Goal: Task Accomplishment & Management: Use online tool/utility

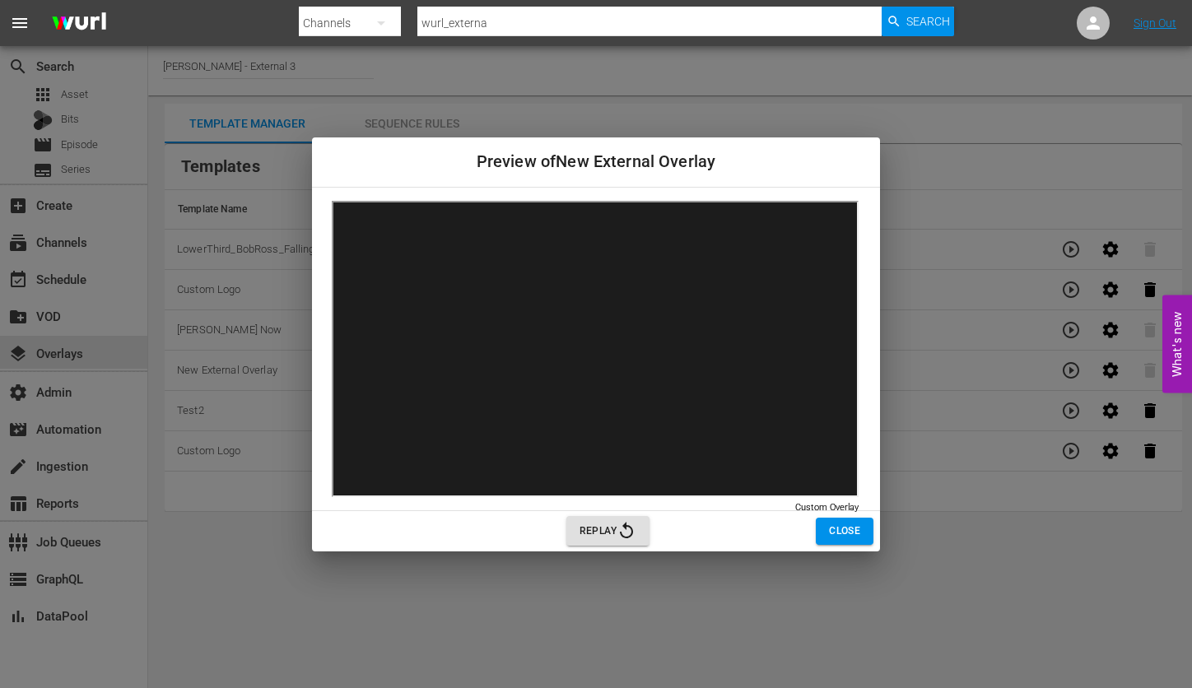
click at [832, 523] on span "Close" at bounding box center [844, 531] width 31 height 17
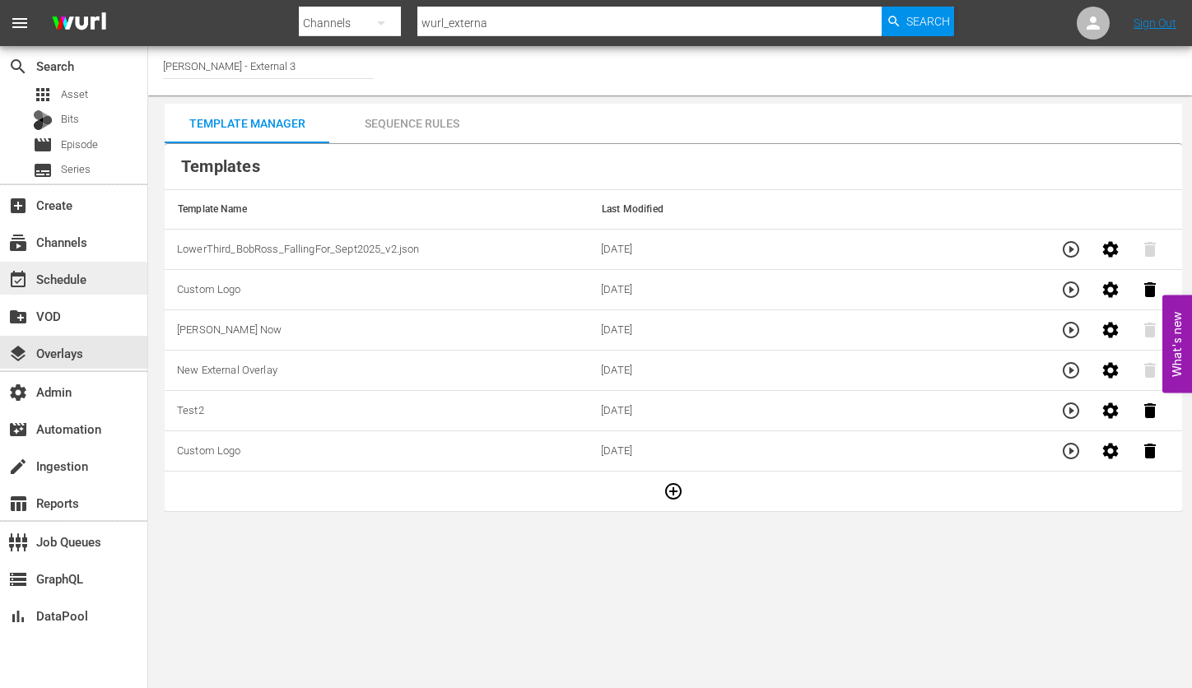
click at [73, 290] on div "event_available Schedule" at bounding box center [73, 278] width 147 height 33
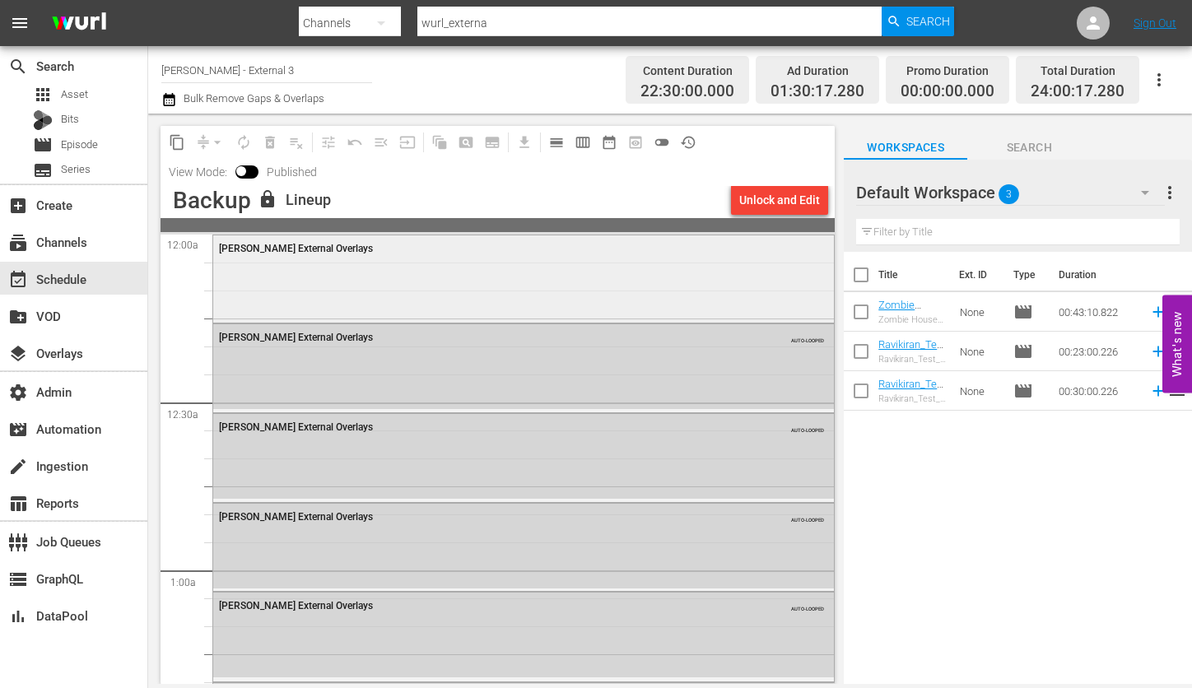
click at [420, 288] on div "[PERSON_NAME] External Overlays" at bounding box center [523, 278] width 621 height 85
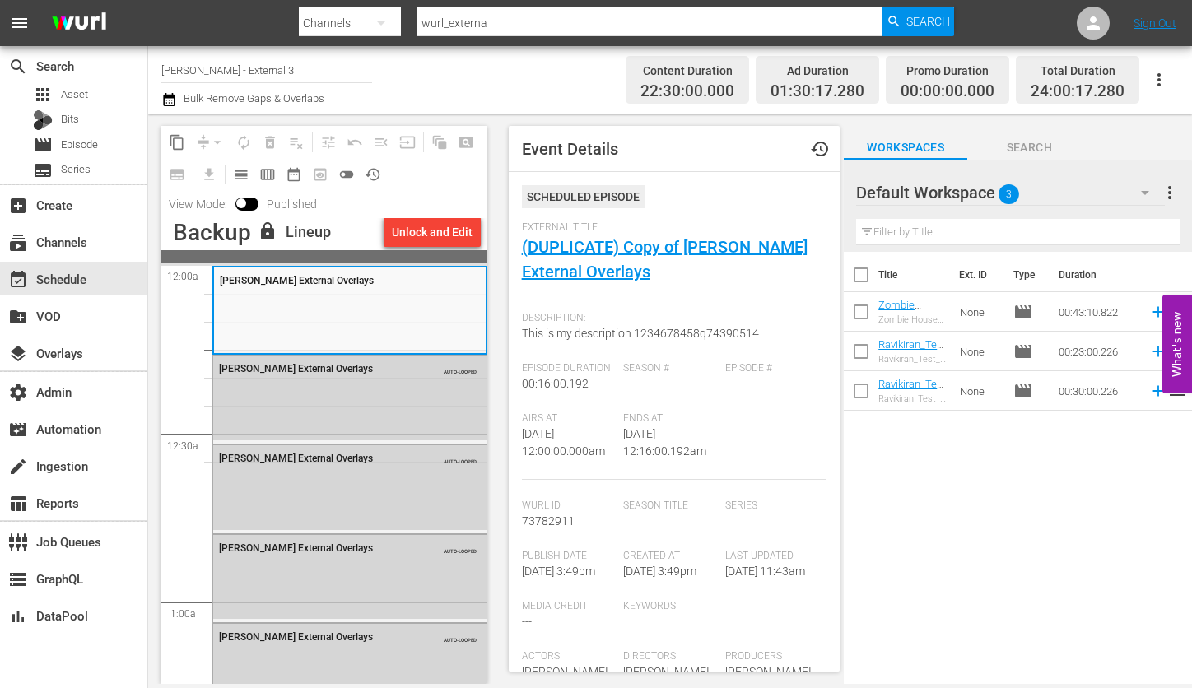
click at [420, 288] on div "[PERSON_NAME] External Overlays" at bounding box center [350, 280] width 272 height 25
click at [68, 364] on div "layers Overlays" at bounding box center [73, 352] width 147 height 33
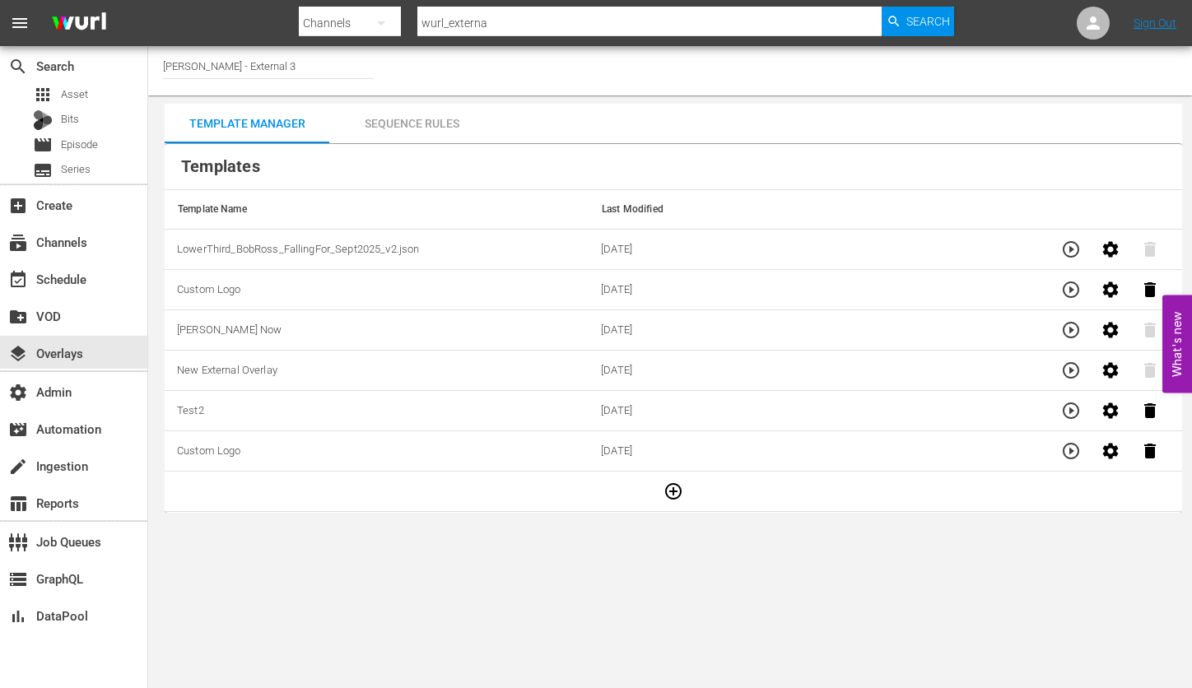
click at [414, 134] on div "Sequence Rules" at bounding box center [411, 124] width 165 height 40
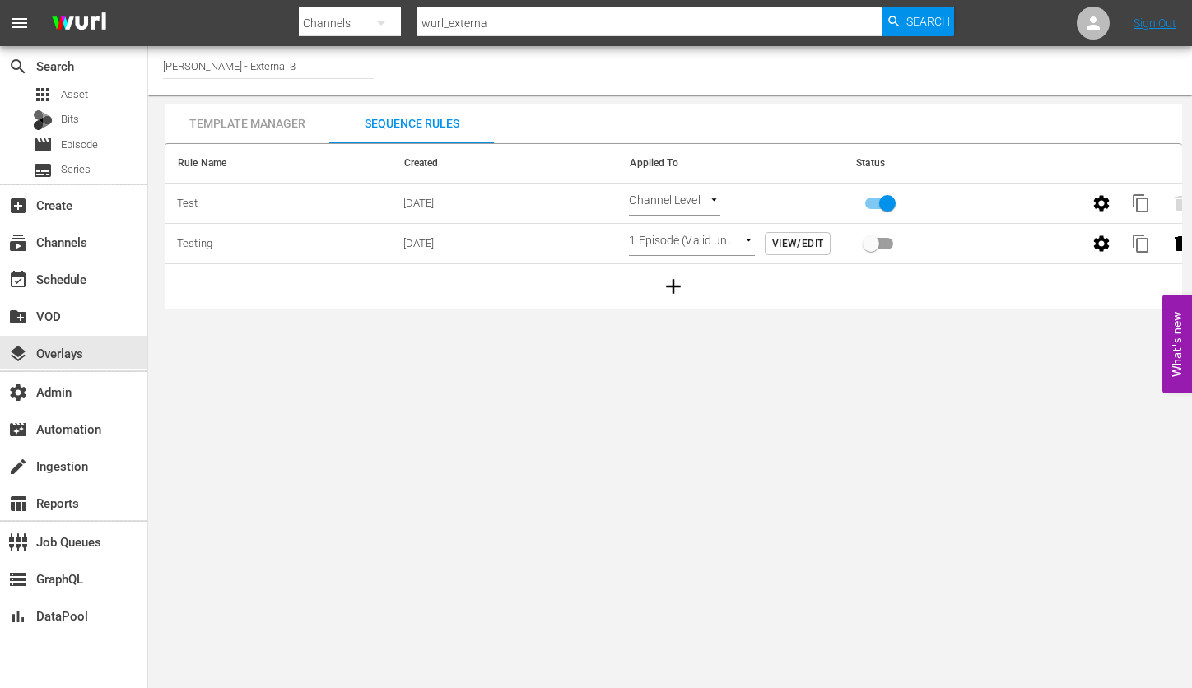
click at [749, 236] on body "menu Search By Channels Search ID, Title, Description, Keywords, or Category wu…" at bounding box center [596, 344] width 1192 height 688
click at [880, 362] on div at bounding box center [596, 344] width 1192 height 688
click at [220, 205] on td "Test" at bounding box center [278, 204] width 226 height 40
click at [260, 118] on div "Template Manager" at bounding box center [247, 124] width 165 height 40
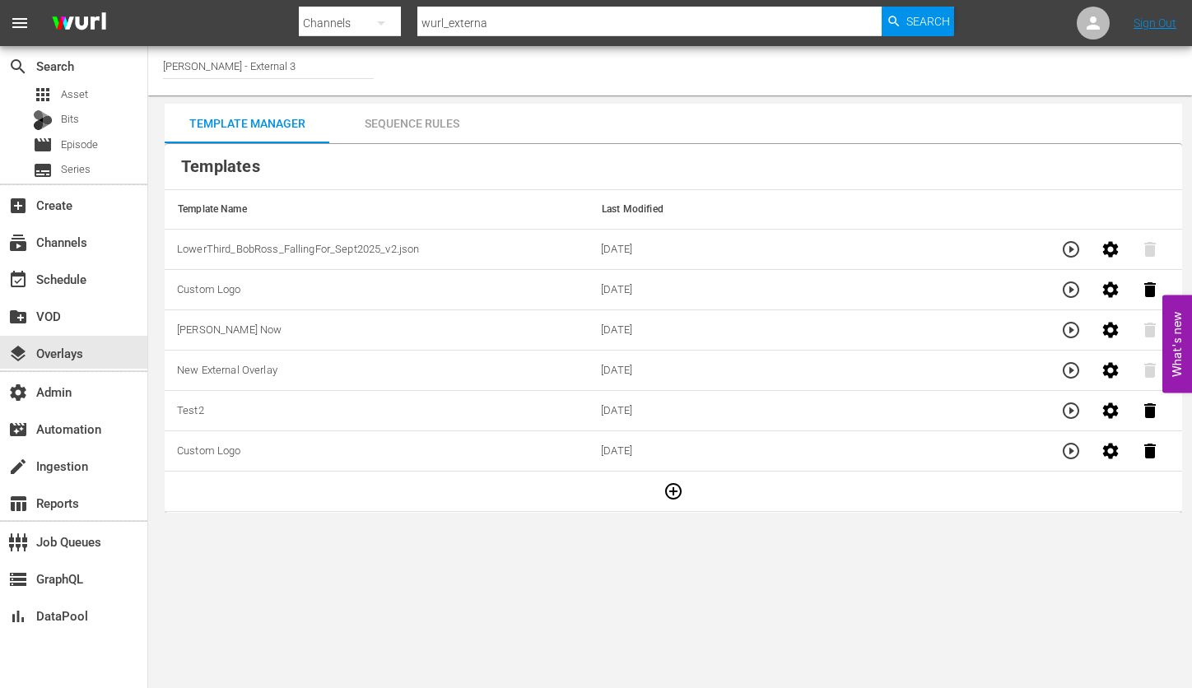
click at [380, 118] on div "Sequence Rules" at bounding box center [411, 124] width 165 height 40
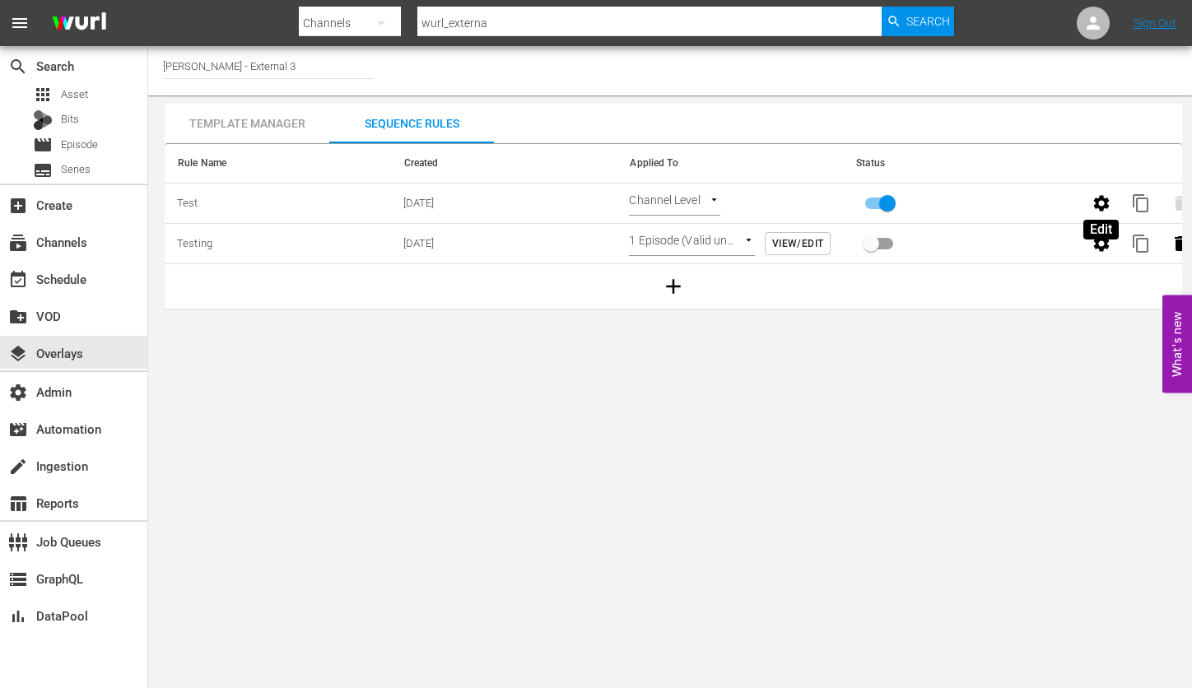
click at [1110, 207] on icon "button" at bounding box center [1102, 204] width 20 height 20
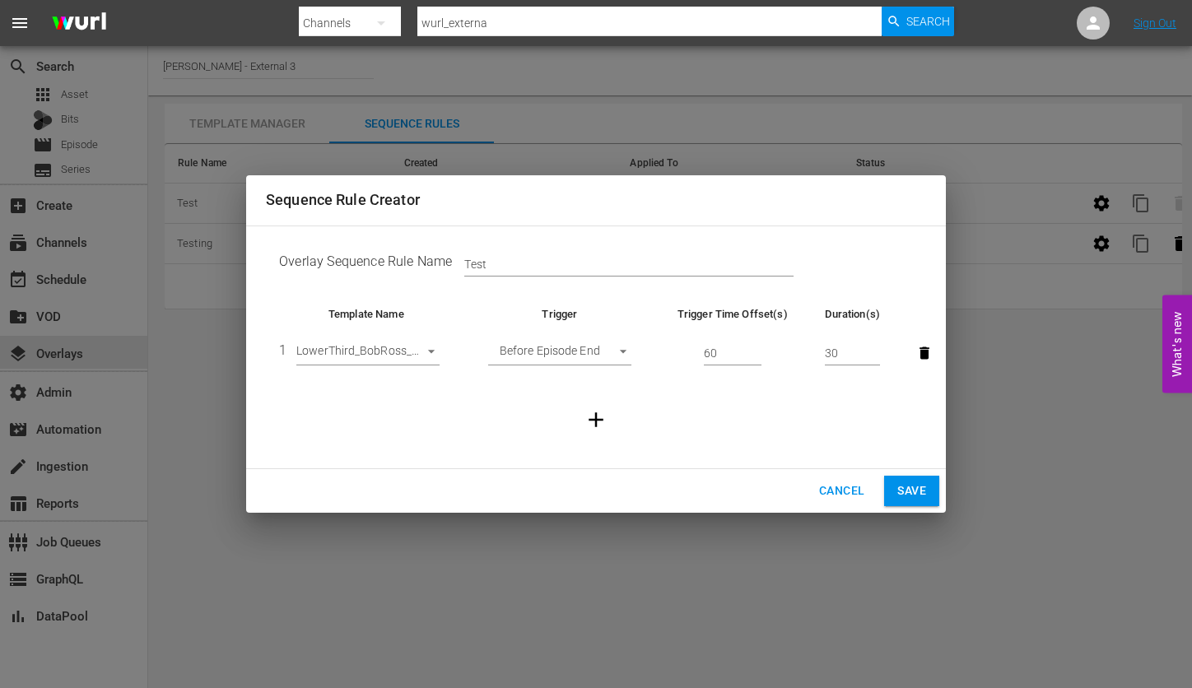
click at [848, 481] on span "Cancel" at bounding box center [841, 491] width 45 height 21
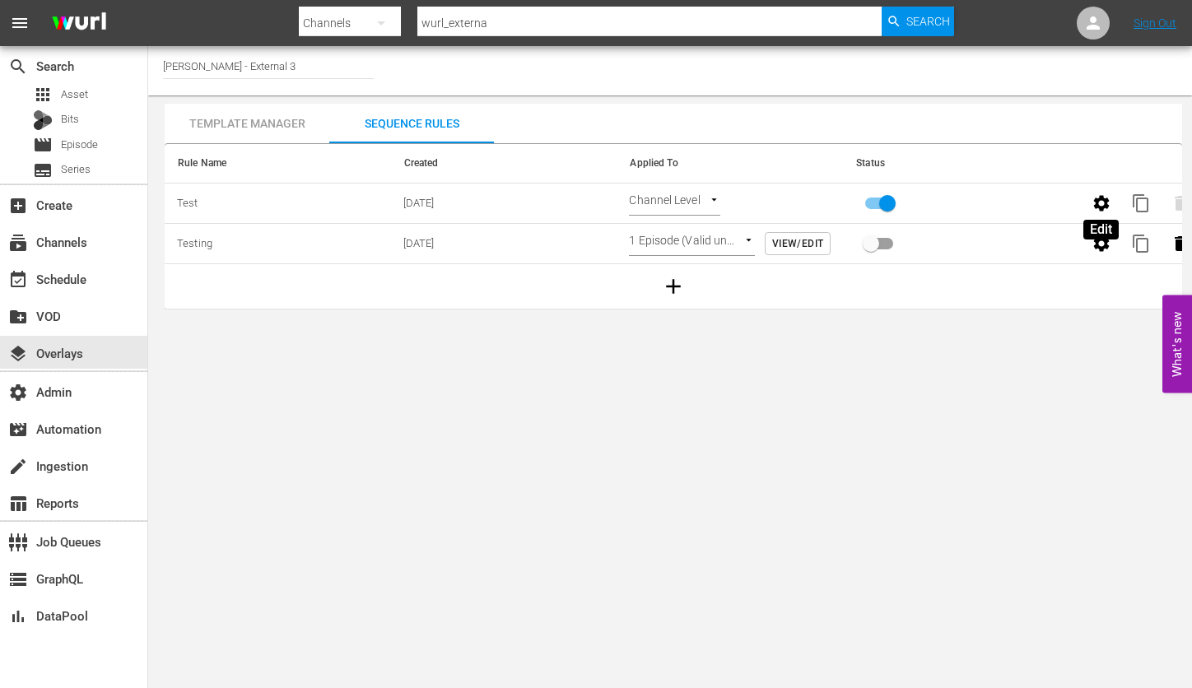
click at [1099, 202] on icon "button" at bounding box center [1102, 203] width 16 height 16
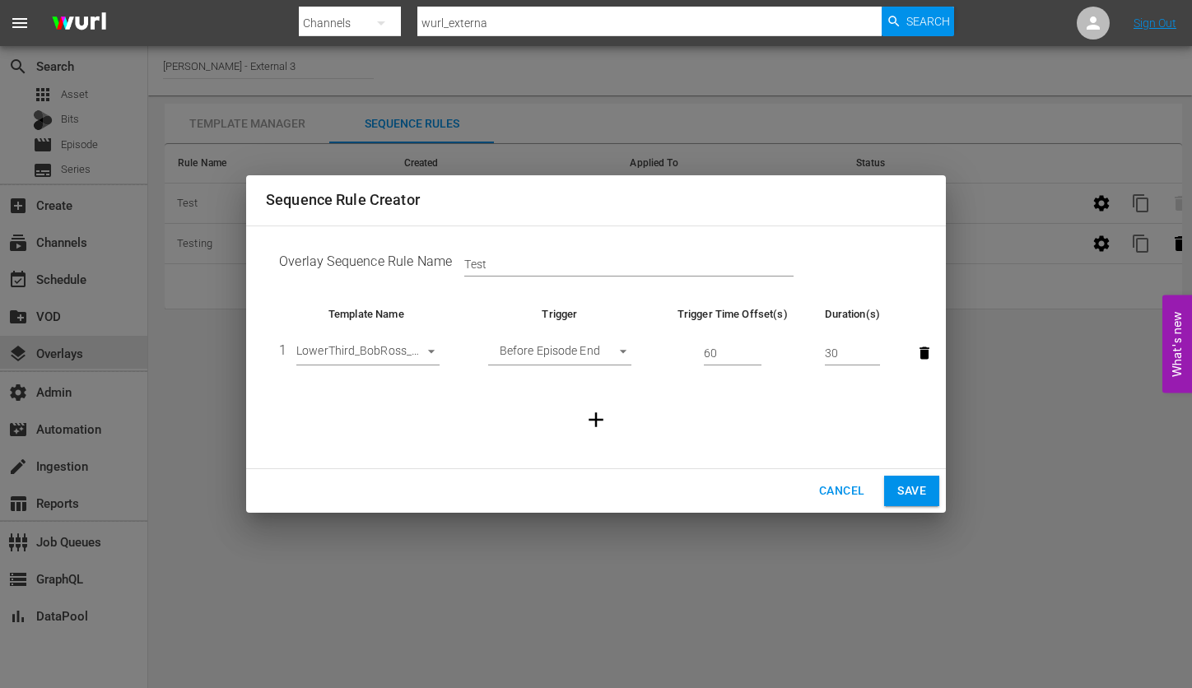
click at [431, 352] on body "menu Search By Channels Search ID, Title, Description, Keywords, or Category wu…" at bounding box center [596, 344] width 1192 height 688
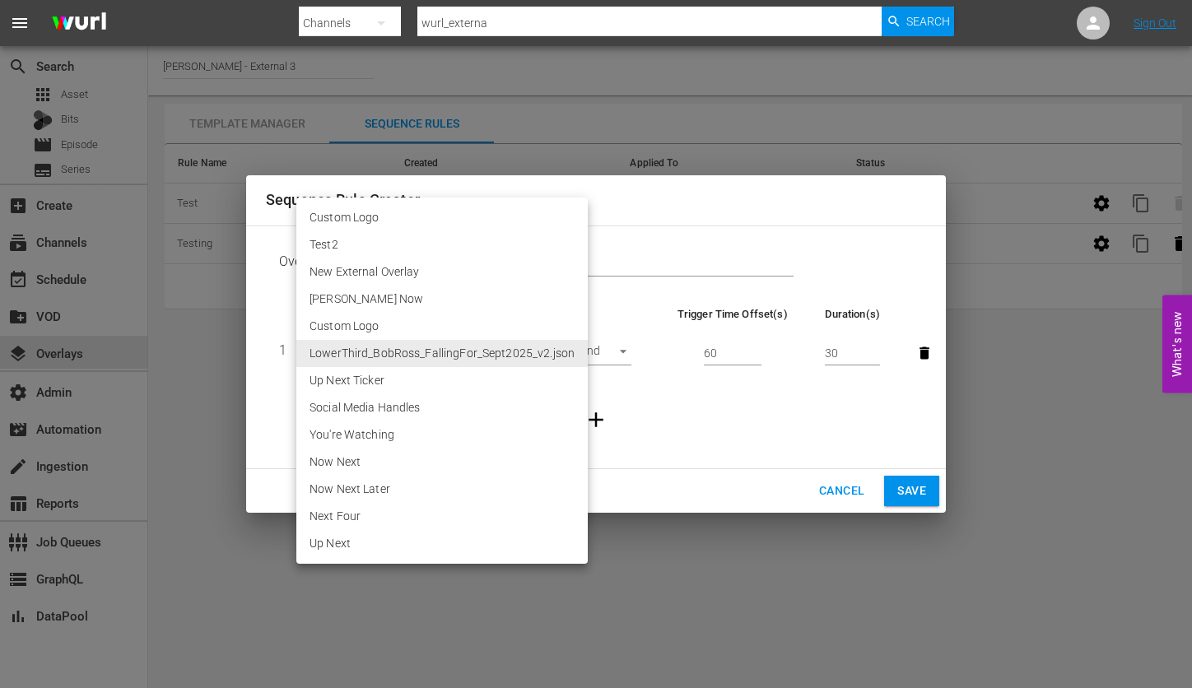
click at [676, 390] on div at bounding box center [596, 344] width 1192 height 688
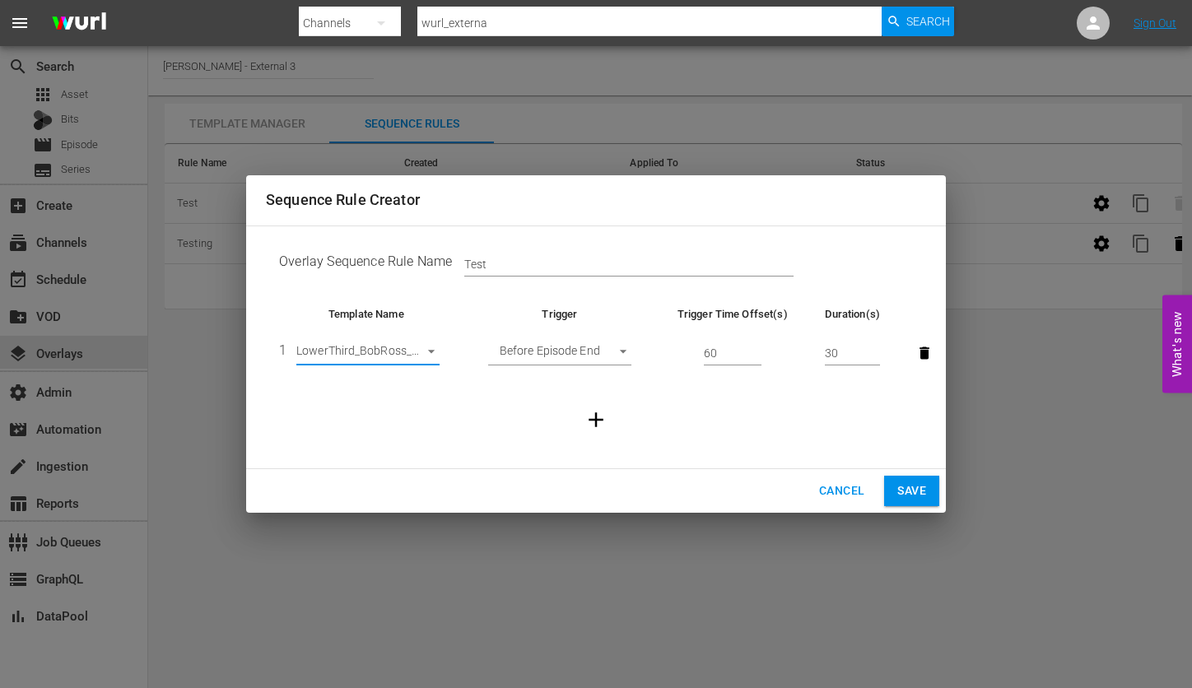
click at [824, 499] on span "Cancel" at bounding box center [841, 491] width 45 height 21
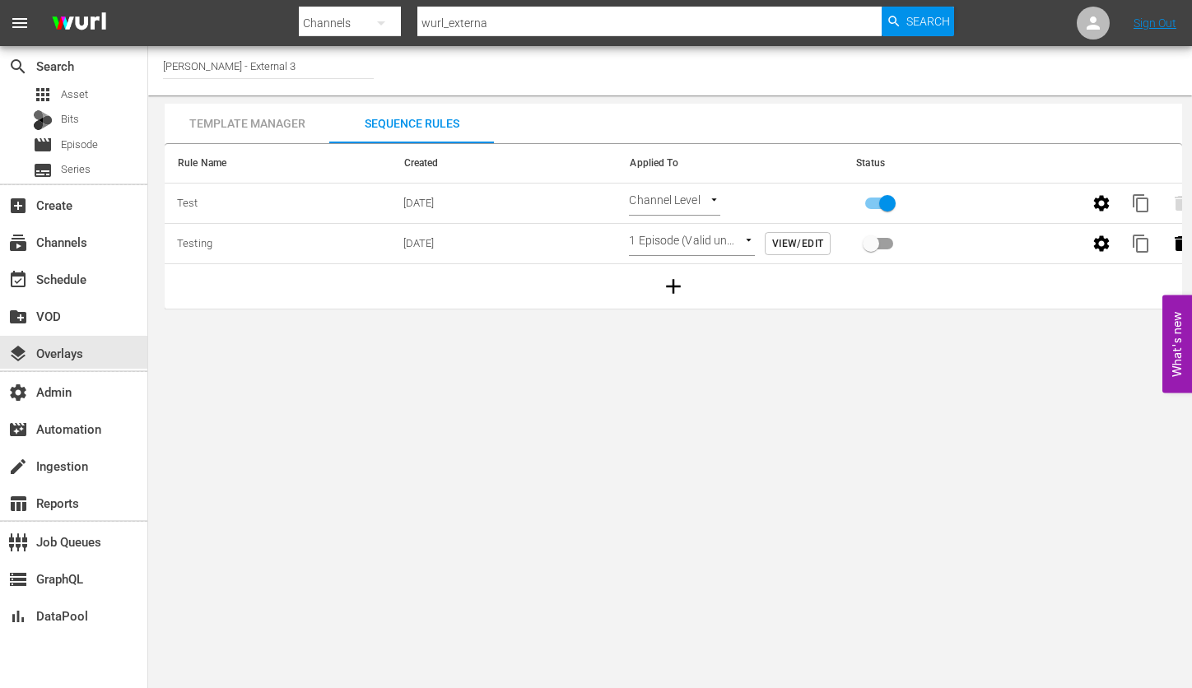
click at [714, 197] on body "menu Search By Channels Search ID, Title, Description, Keywords, or Category wu…" at bounding box center [596, 344] width 1192 height 688
click at [1002, 484] on div at bounding box center [596, 344] width 1192 height 688
click at [70, 352] on div "layers Overlays" at bounding box center [46, 350] width 92 height 15
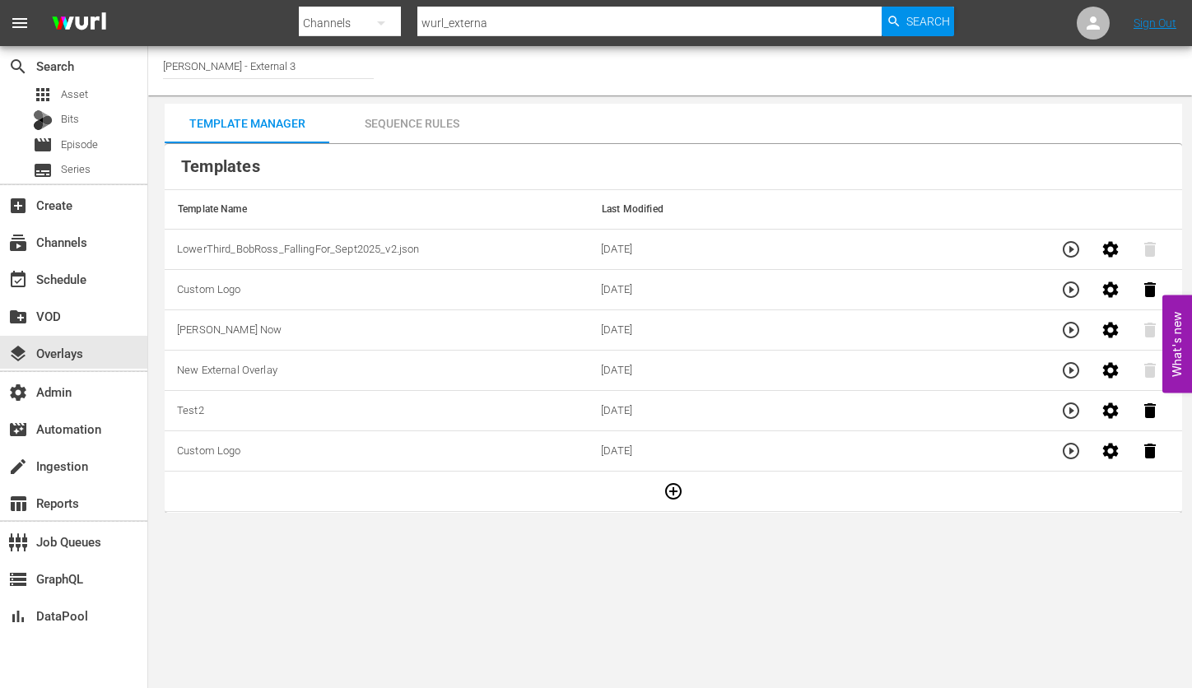
click at [377, 118] on div "Sequence Rules" at bounding box center [411, 124] width 165 height 40
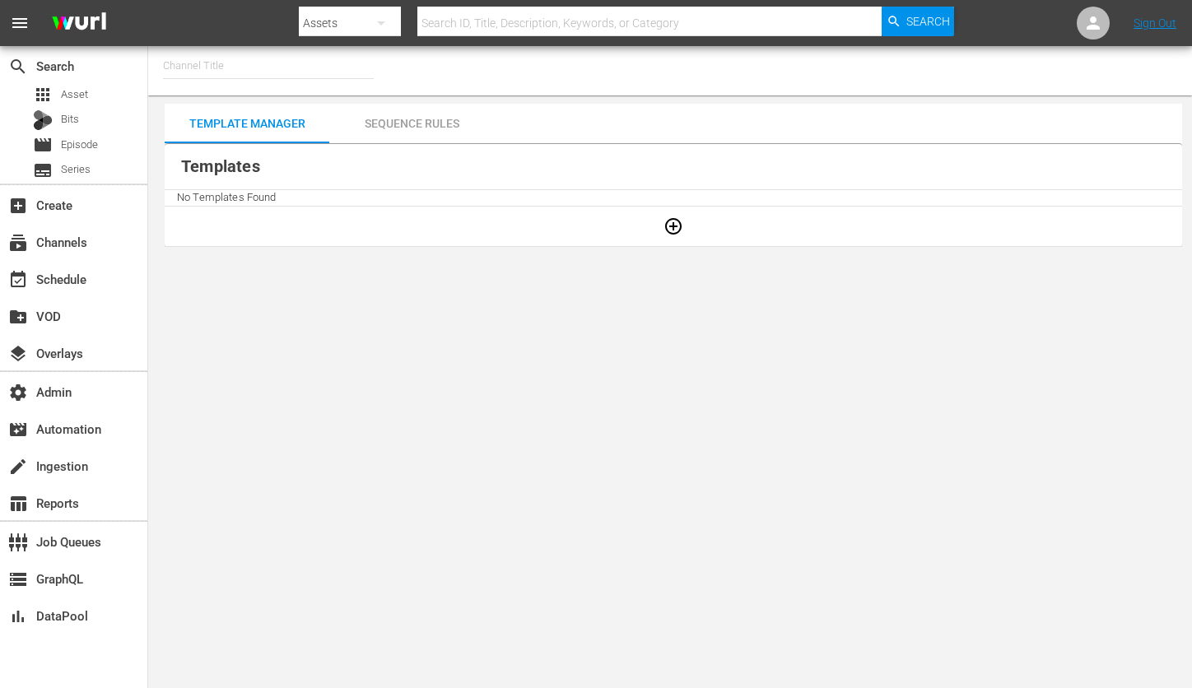
type input "[PERSON_NAME] - External 3 (2045)"
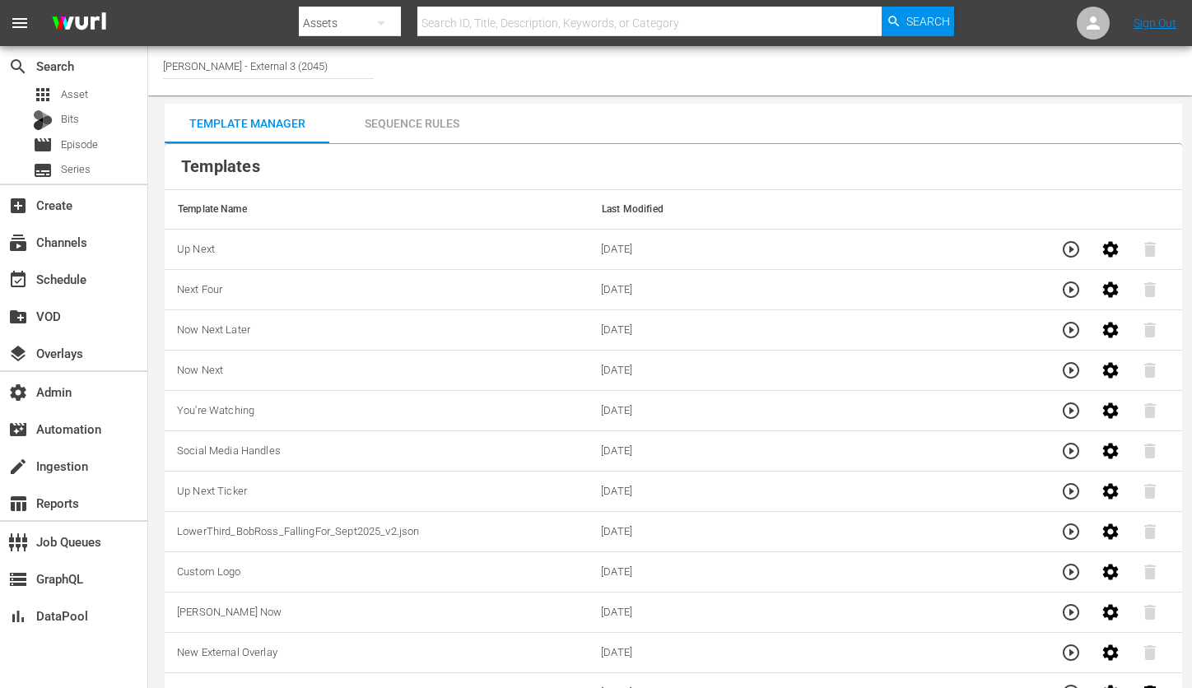
click at [415, 124] on div "Sequence Rules" at bounding box center [411, 124] width 165 height 40
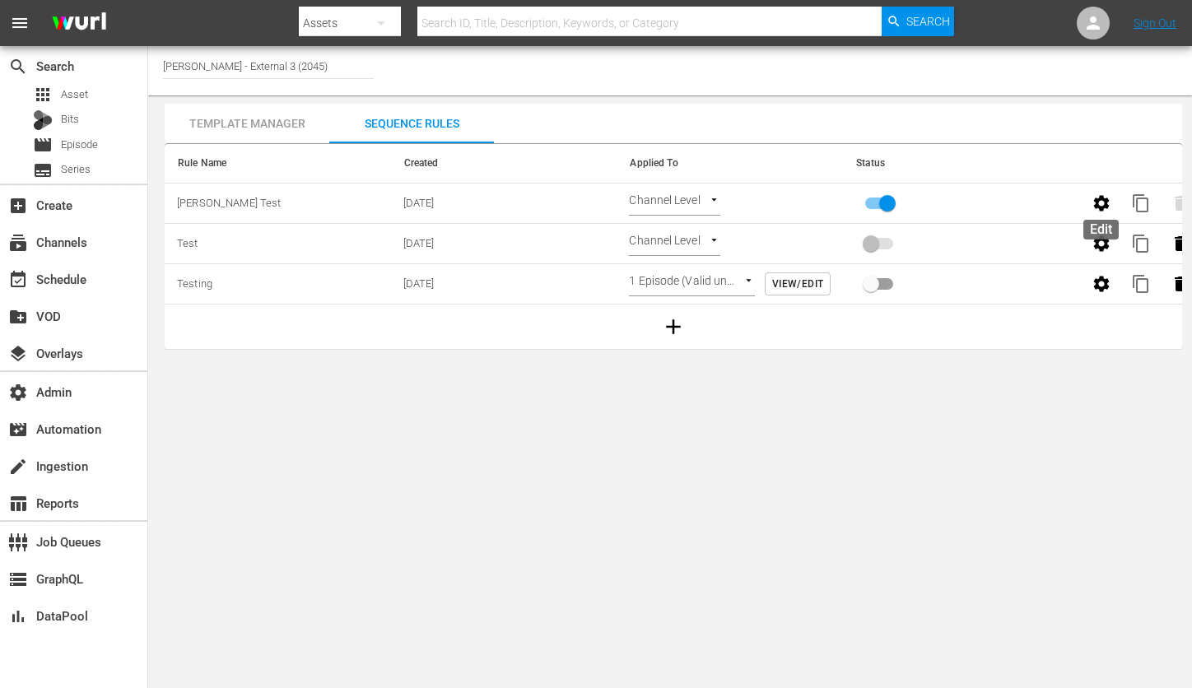
click at [1105, 198] on icon "button" at bounding box center [1102, 204] width 20 height 20
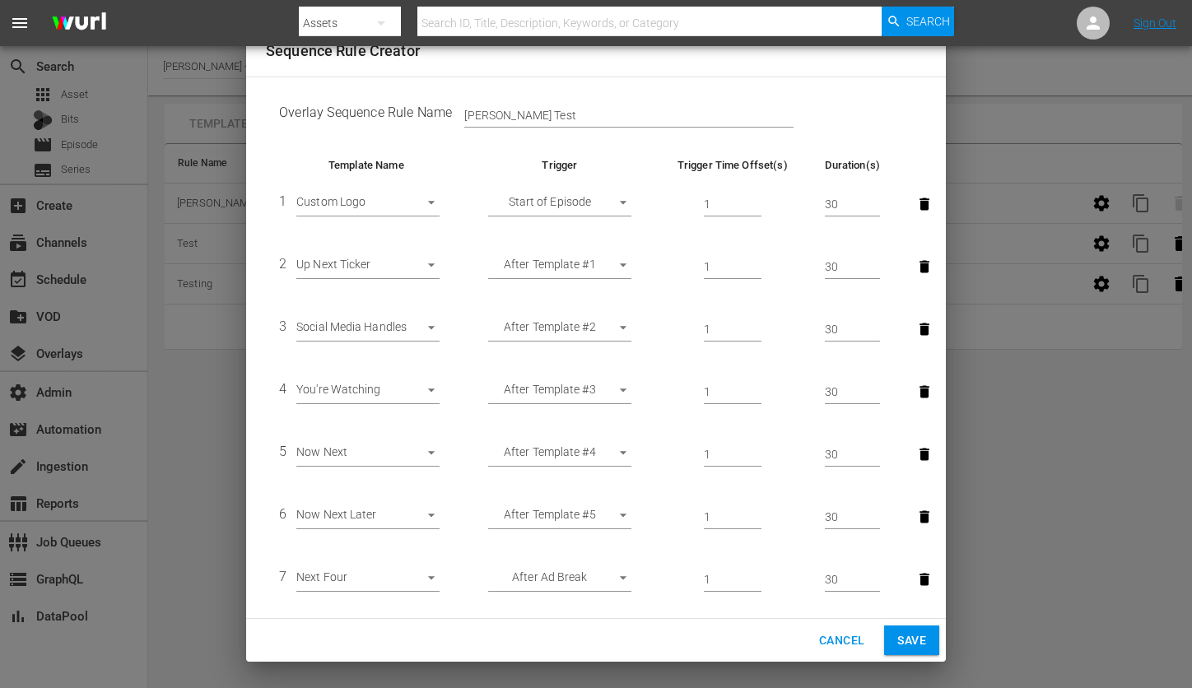
click at [842, 647] on span "Cancel" at bounding box center [841, 641] width 45 height 21
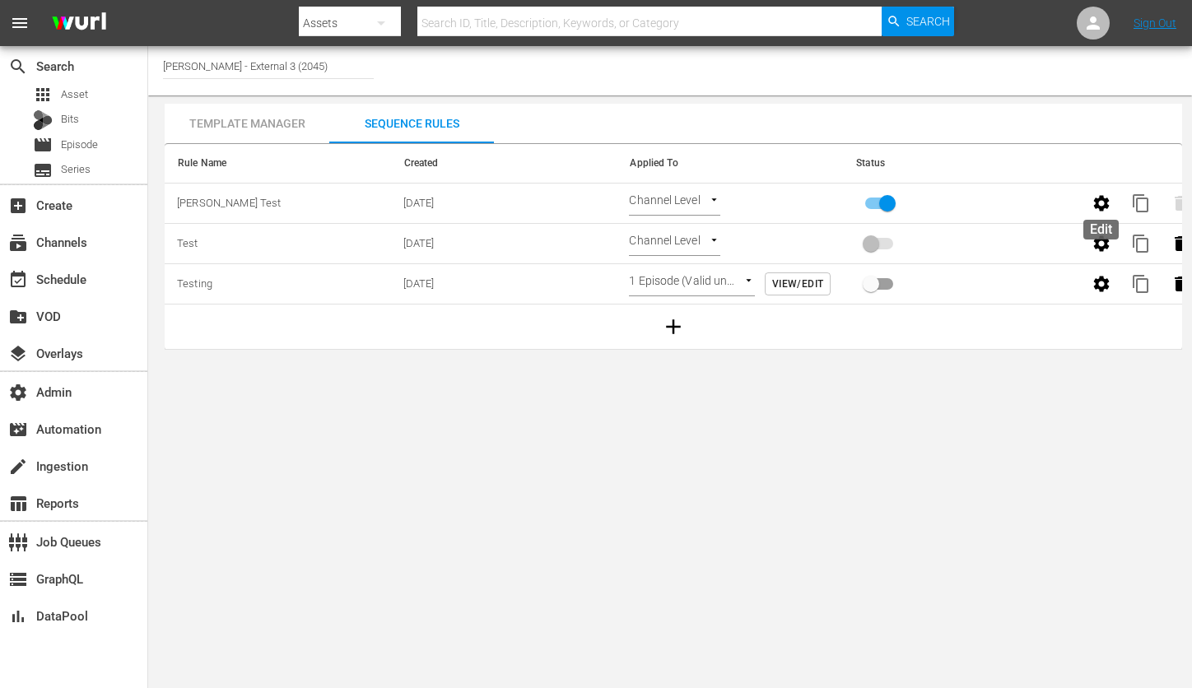
click at [1097, 194] on icon "button" at bounding box center [1102, 204] width 20 height 20
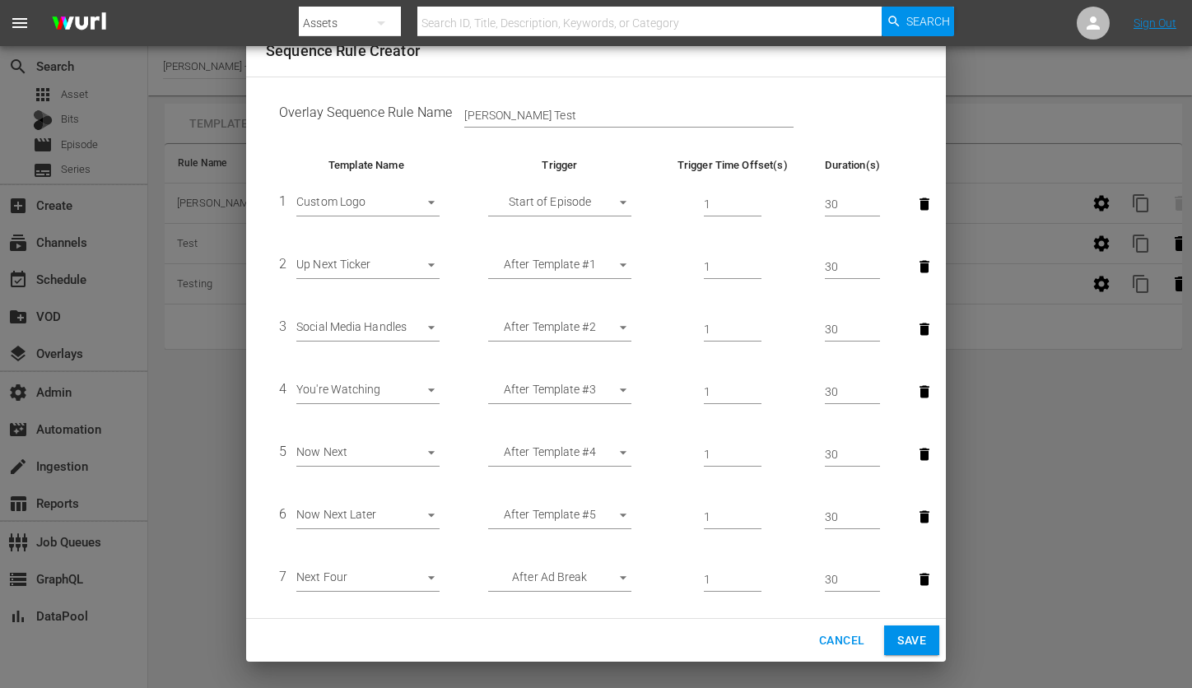
click at [846, 646] on span "Cancel" at bounding box center [841, 641] width 45 height 21
